Goal: Task Accomplishment & Management: Use online tool/utility

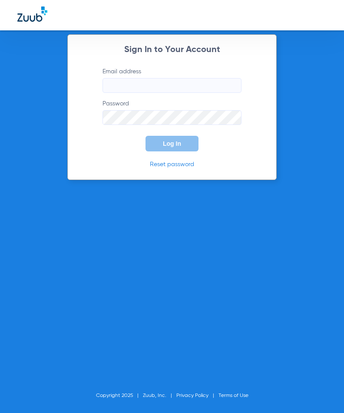
type input "[EMAIL_ADDRESS][DOMAIN_NAME]"
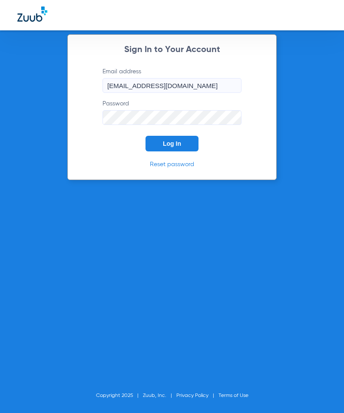
click at [172, 146] on span "Log In" at bounding box center [172, 143] width 18 height 7
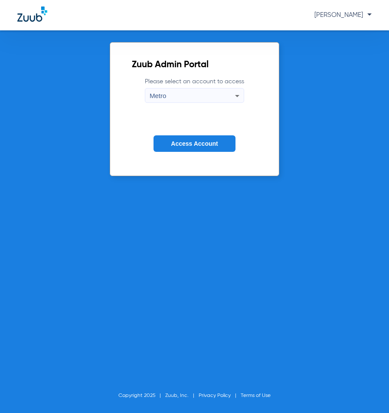
click at [186, 143] on span "Access Account" at bounding box center [194, 143] width 47 height 7
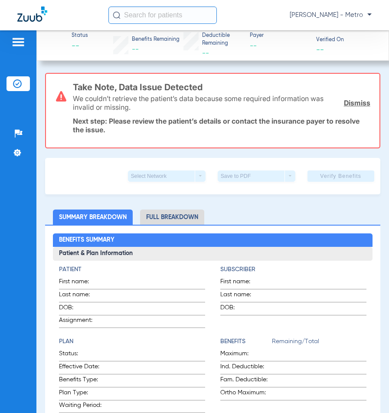
click at [5, 46] on div "Patients Insurance Verification Setup Help Center Settings" at bounding box center [18, 236] width 36 height 413
click at [19, 45] on img at bounding box center [18, 42] width 14 height 10
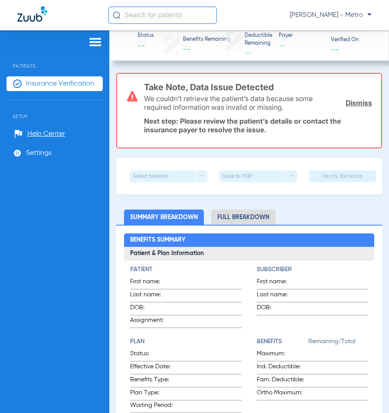
click at [71, 86] on span "Insurance Verification" at bounding box center [60, 83] width 68 height 9
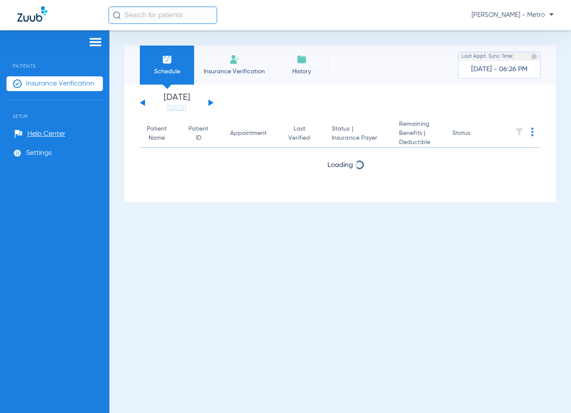
click at [249, 67] on span "Insurance Verification" at bounding box center [234, 71] width 67 height 9
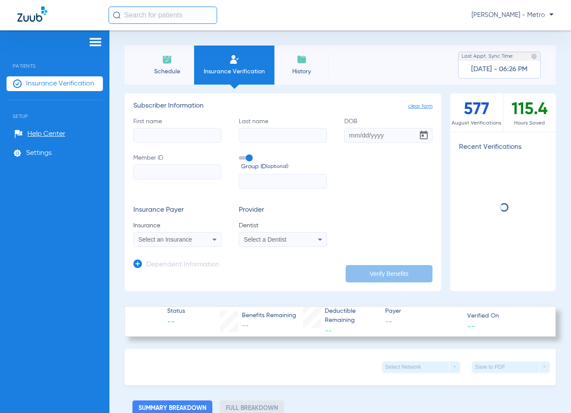
click at [174, 138] on input "First name" at bounding box center [177, 135] width 88 height 15
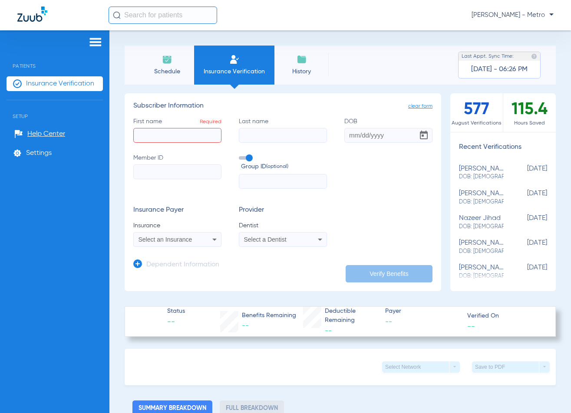
paste input "[PERSON_NAME]"
type input "[PERSON_NAME]"
click at [265, 131] on input "Last name" at bounding box center [283, 135] width 88 height 15
paste input "Lupkowski"
type input "Lupkowski"
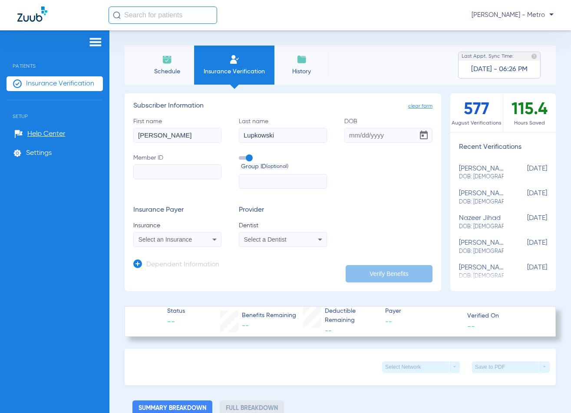
click at [343, 136] on input "DOB" at bounding box center [388, 135] width 88 height 15
type input "[DATE]"
click at [193, 172] on input "Member ID" at bounding box center [177, 172] width 88 height 15
type input "34526458"
click at [343, 205] on form "First name [PERSON_NAME] Last name [PERSON_NAME] DOB [DEMOGRAPHIC_DATA] Member …" at bounding box center [282, 182] width 299 height 130
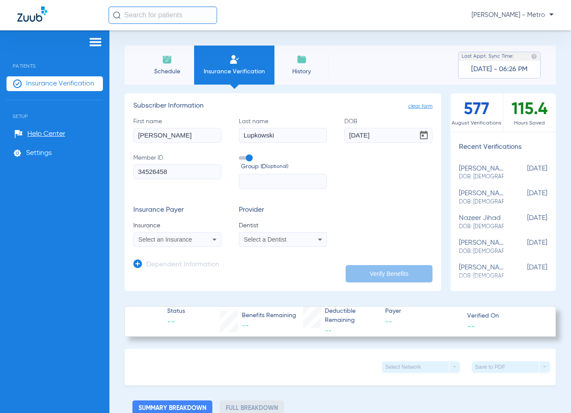
click at [215, 238] on icon at bounding box center [214, 239] width 10 height 10
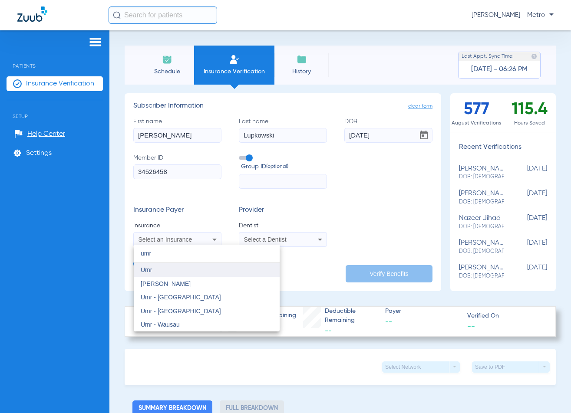
type input "umr"
click at [180, 275] on mat-option "Umr" at bounding box center [207, 270] width 146 height 14
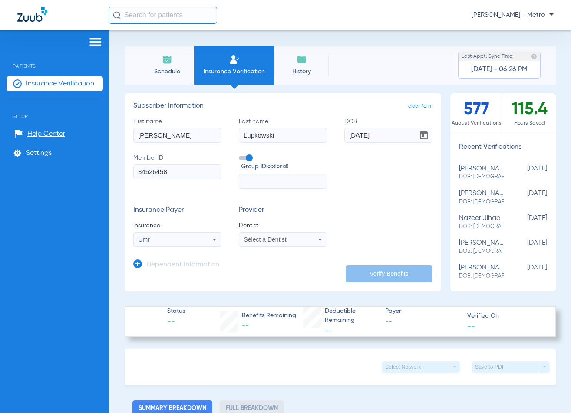
click at [264, 238] on span "Select a Dentist" at bounding box center [265, 239] width 43 height 7
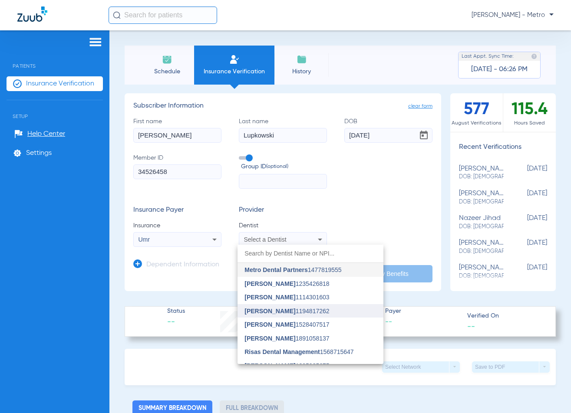
click at [285, 310] on span "[PERSON_NAME]" at bounding box center [269, 311] width 51 height 7
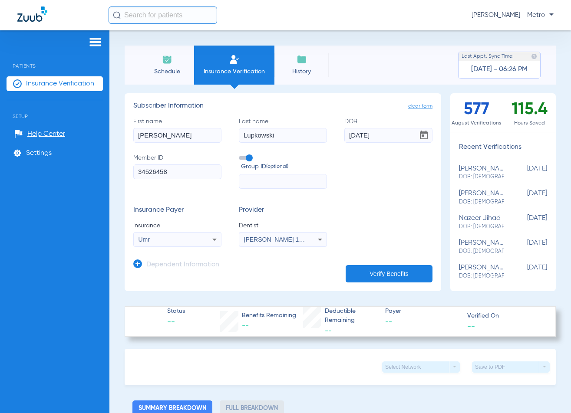
click at [343, 273] on button "Verify Benefits" at bounding box center [389, 273] width 87 height 17
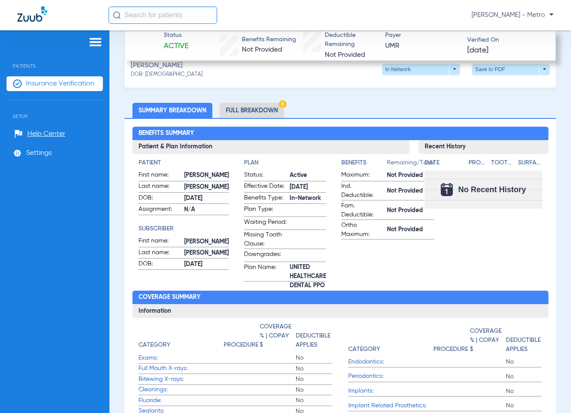
scroll to position [261, 0]
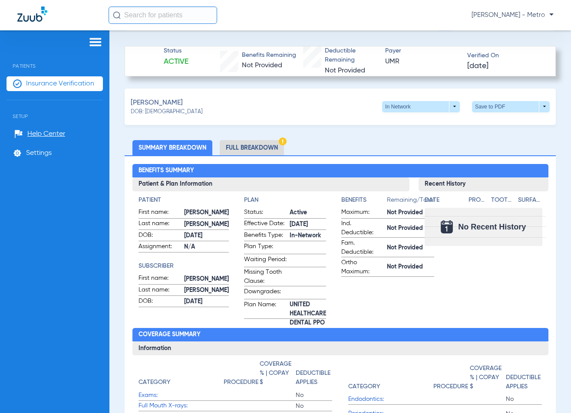
click at [234, 146] on li "Full Breakdown" at bounding box center [252, 147] width 64 height 15
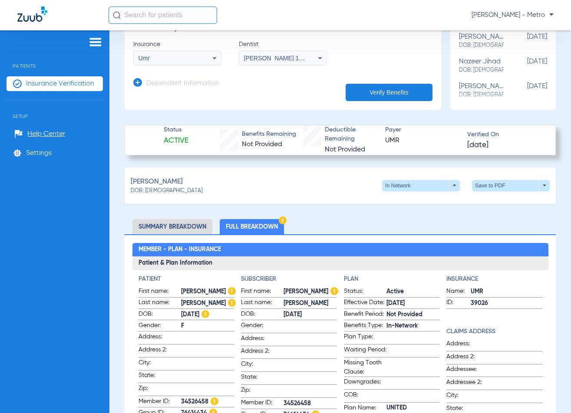
scroll to position [217, 0]
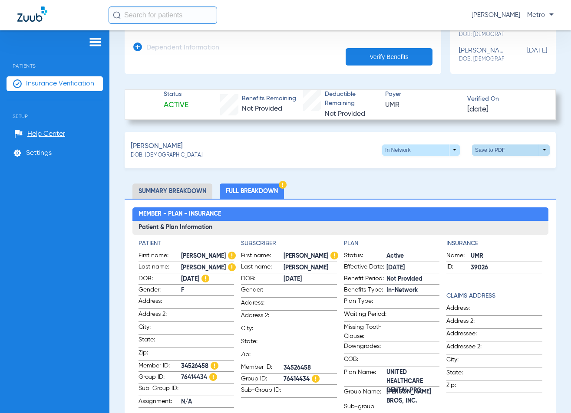
click at [343, 152] on span at bounding box center [511, 150] width 78 height 11
click at [343, 172] on button "insert_drive_file Save to PDF" at bounding box center [431, 166] width 66 height 17
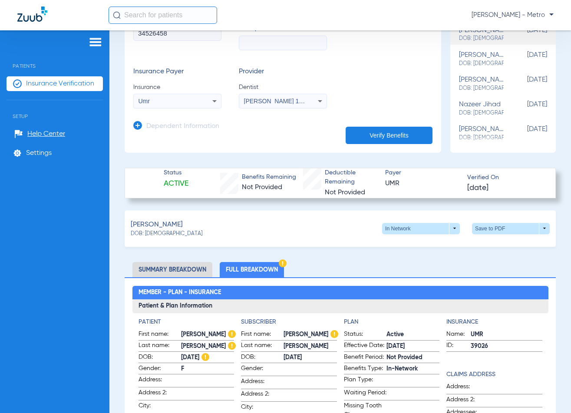
scroll to position [43, 0]
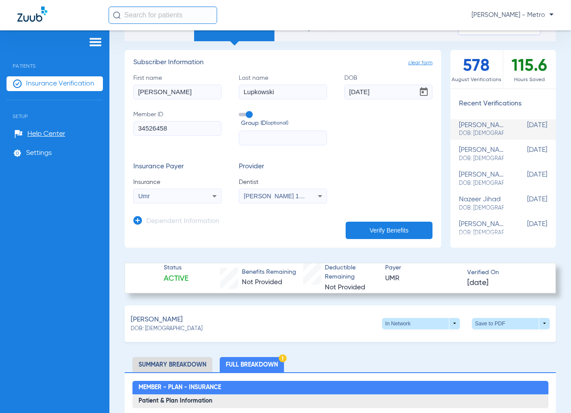
drag, startPoint x: 193, startPoint y: 132, endPoint x: 132, endPoint y: 133, distance: 60.8
click at [132, 133] on app-manual-verification-form "clear form Subscriber Information First name [PERSON_NAME] Last name [PERSON_NA…" at bounding box center [283, 149] width 317 height 198
type input "25113060"
click at [343, 225] on button "Verify Benefits" at bounding box center [389, 230] width 87 height 17
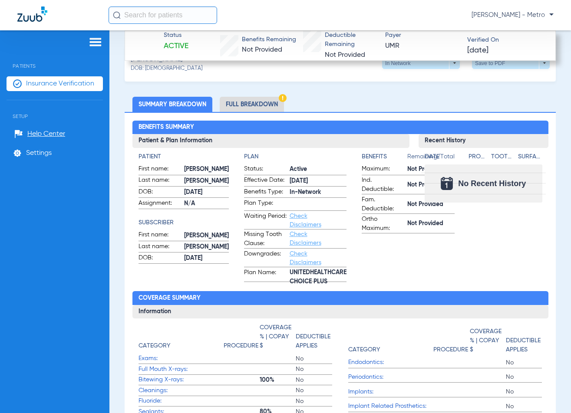
scroll to position [261, 0]
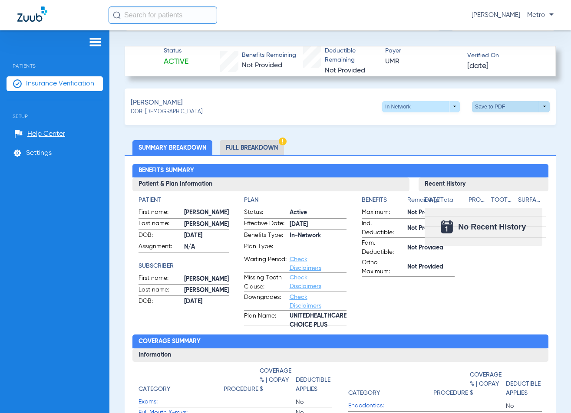
click at [343, 107] on span at bounding box center [511, 106] width 21 height 21
click at [343, 120] on span "Save to PDF" at bounding box center [439, 123] width 34 height 6
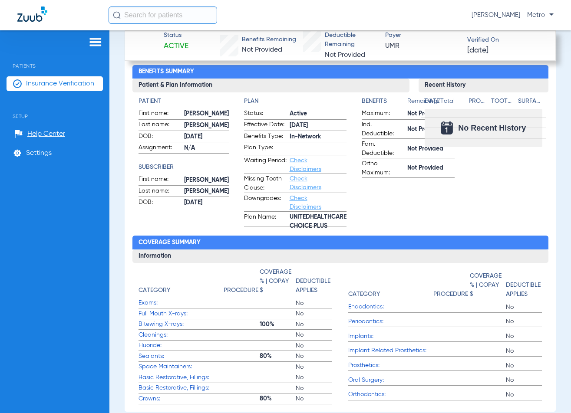
scroll to position [217, 0]
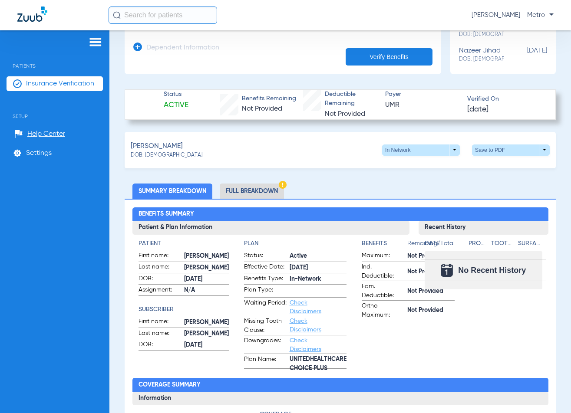
click at [247, 195] on li "Full Breakdown" at bounding box center [252, 191] width 64 height 15
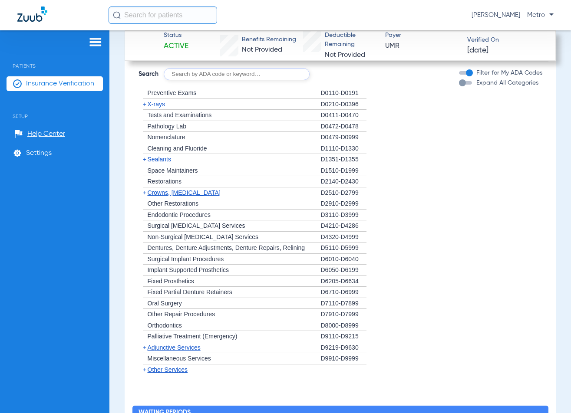
scroll to position [1042, 0]
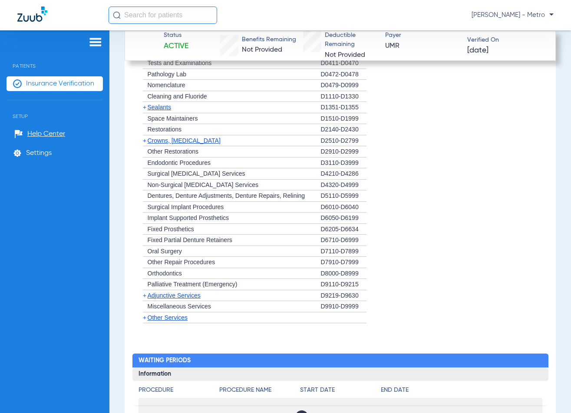
click at [202, 142] on span "Crowns, [MEDICAL_DATA]" at bounding box center [184, 140] width 73 height 7
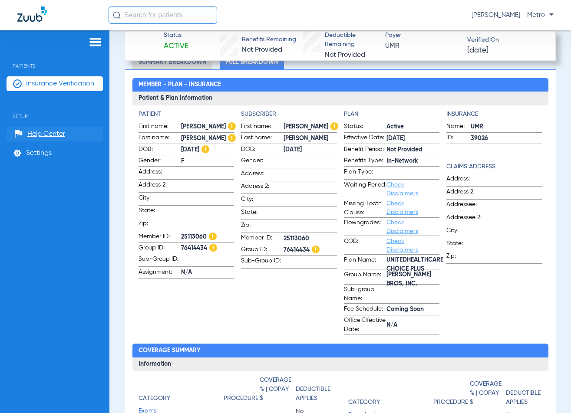
scroll to position [331, 0]
